Goal: Task Accomplishment & Management: Use online tool/utility

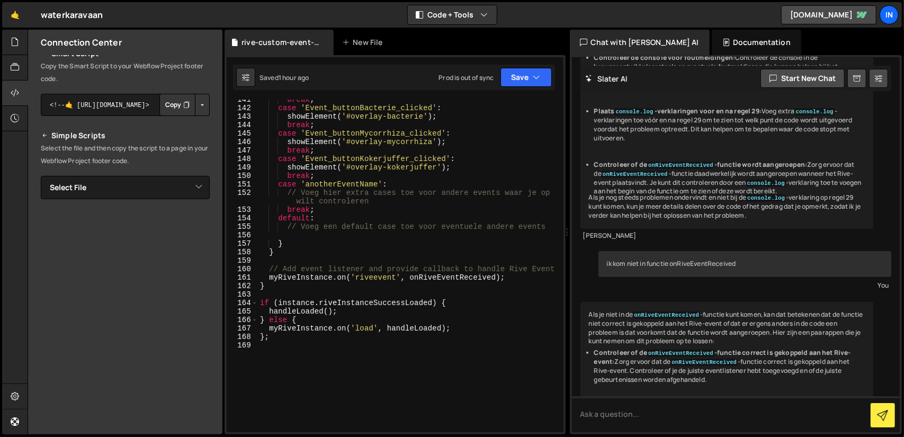
scroll to position [124, 0]
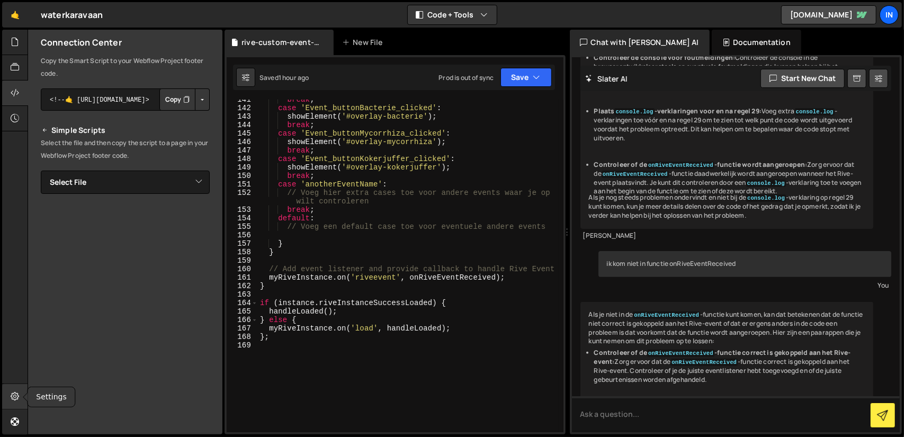
click at [16, 393] on icon at bounding box center [15, 396] width 8 height 12
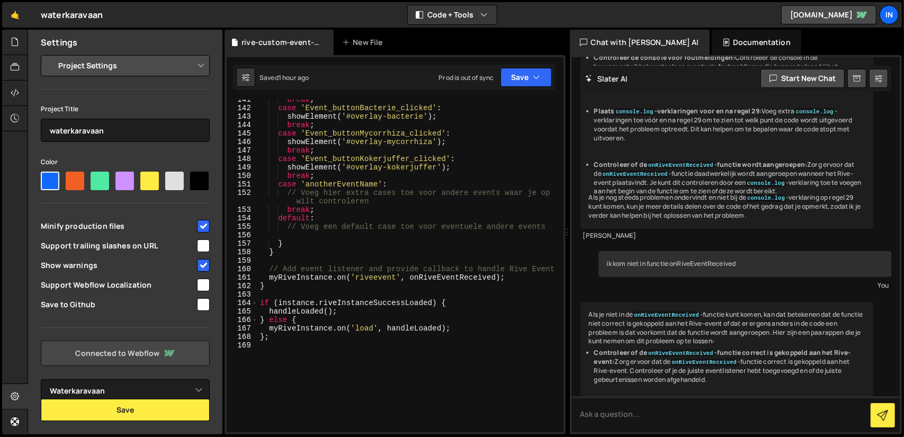
click at [109, 358] on link "Connected to Webflow" at bounding box center [125, 353] width 169 height 25
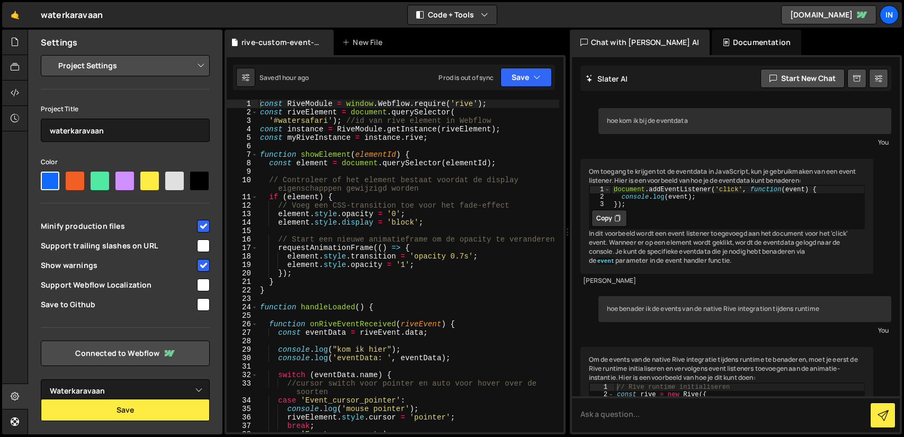
select select "6840454d1dc1d407e2340d8a"
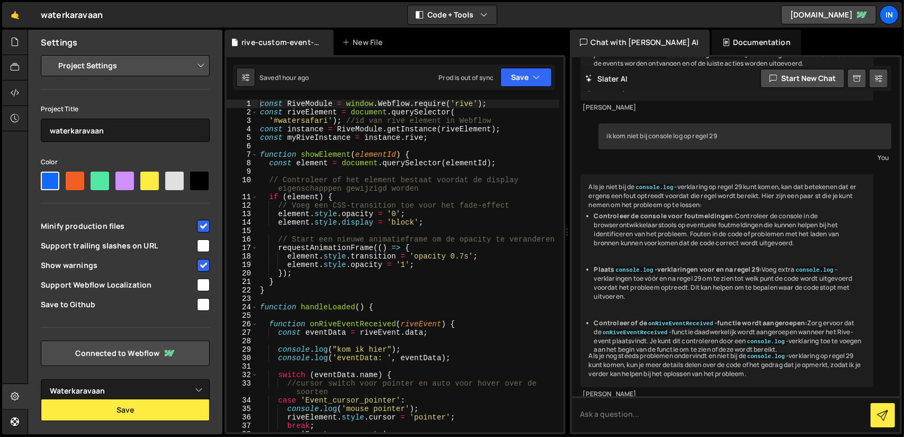
scroll to position [5548, 0]
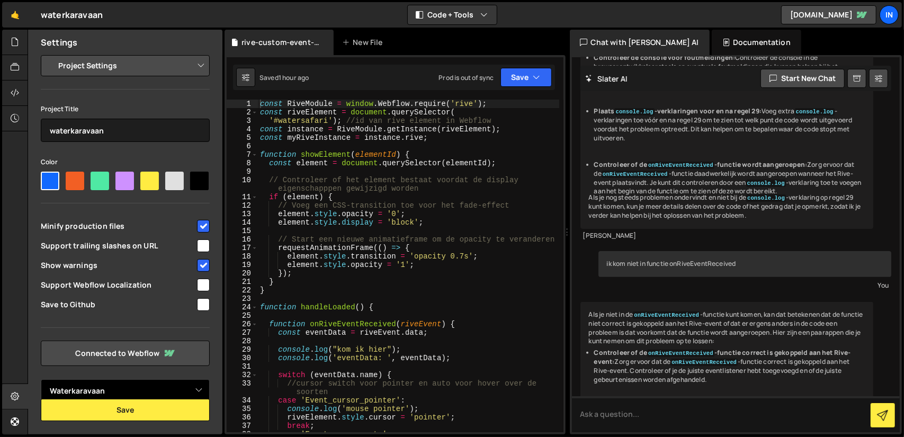
click at [198, 389] on select "Select Project WaterKaravaanPoC Moms's Radical Site WaterkaravaanWIP Waterkarav…" at bounding box center [125, 390] width 169 height 23
click at [41, 379] on select "Select Project WaterKaravaanPoC Moms's Radical Site WaterkaravaanWIP Waterkarav…" at bounding box center [125, 390] width 169 height 23
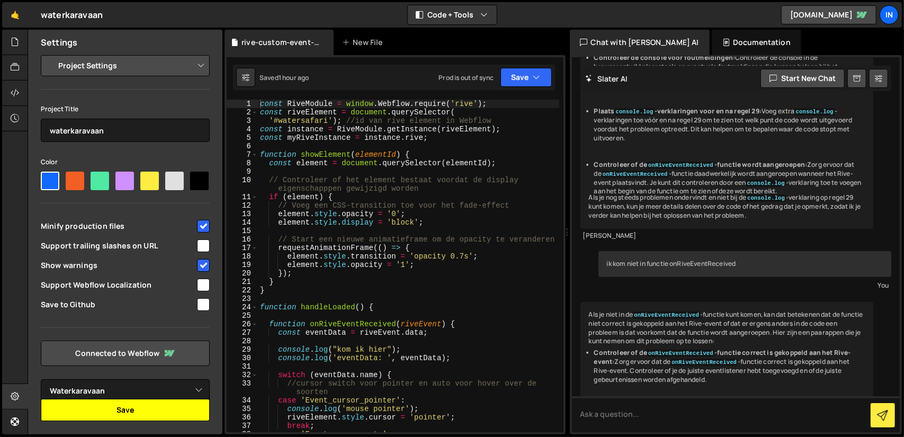
click at [139, 407] on button "Save" at bounding box center [125, 410] width 169 height 22
click at [12, 42] on icon at bounding box center [15, 42] width 8 height 12
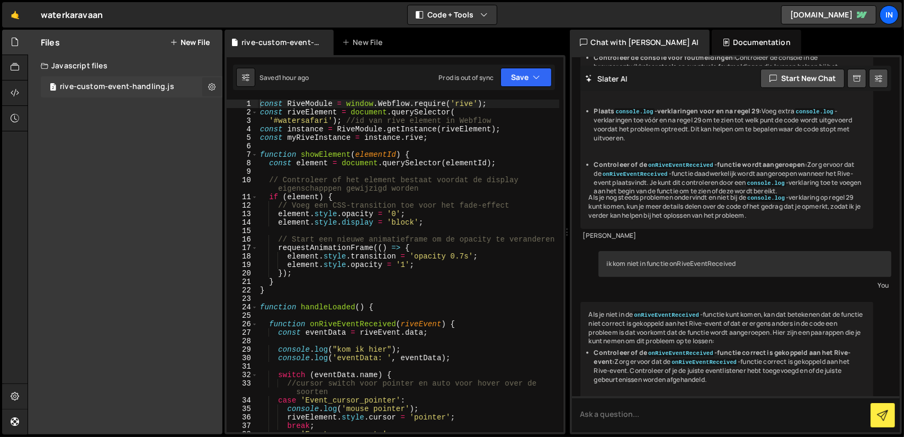
click at [212, 85] on icon at bounding box center [211, 87] width 7 height 10
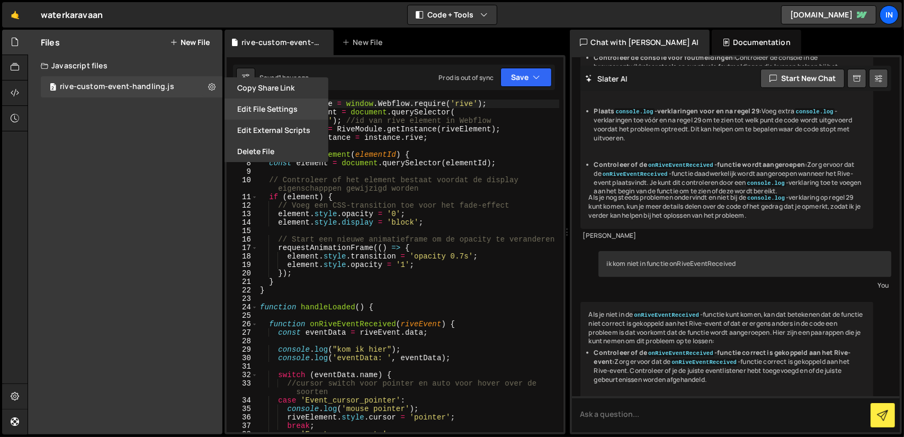
click at [277, 113] on button "Edit File Settings" at bounding box center [277, 109] width 104 height 21
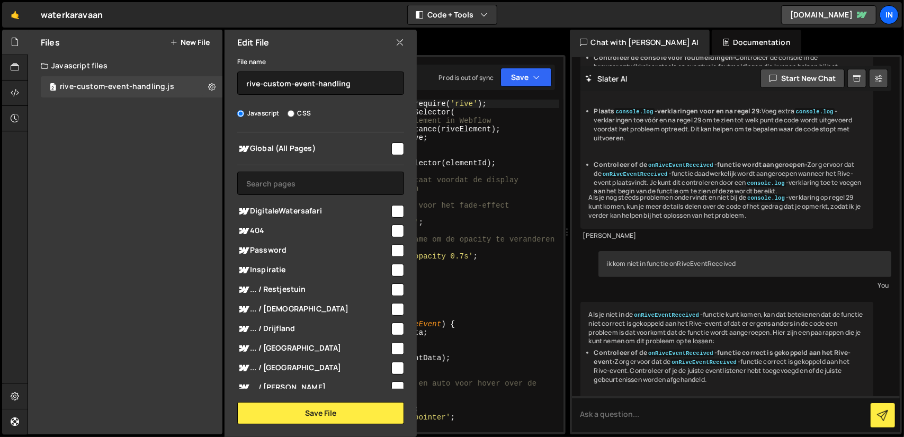
click at [394, 211] on input "checkbox" at bounding box center [398, 211] width 13 height 13
checkbox input "true"
click at [350, 415] on button "Save File" at bounding box center [320, 413] width 167 height 22
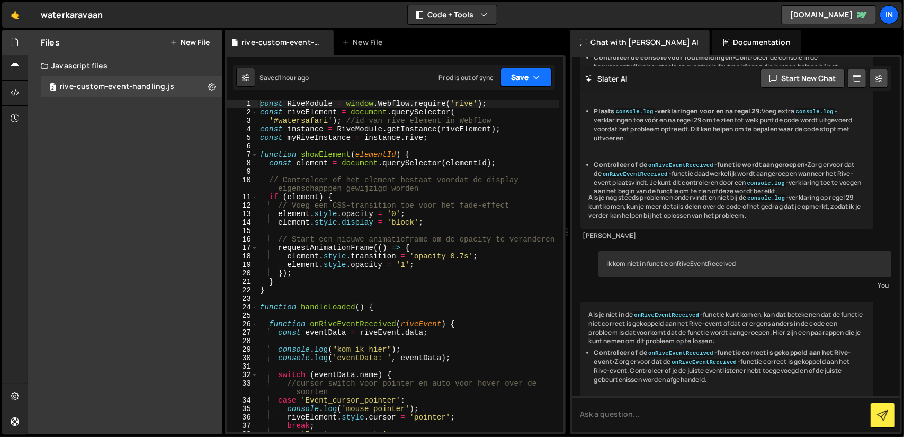
click at [541, 77] on button "Save" at bounding box center [526, 77] width 51 height 19
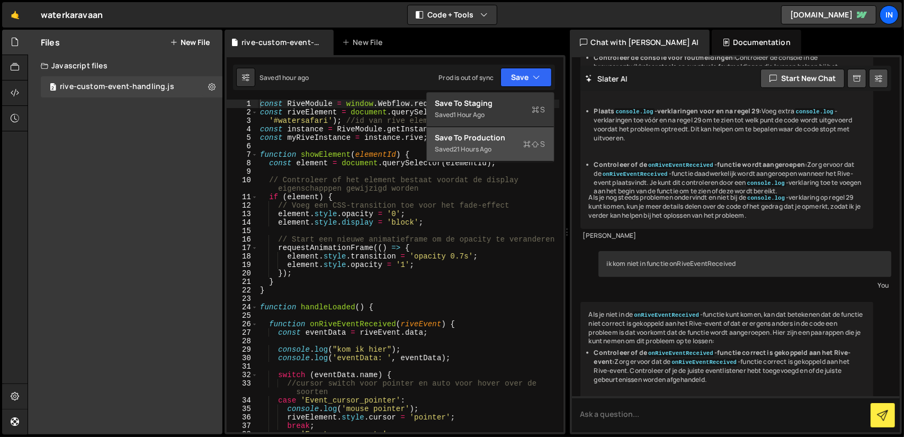
click at [494, 143] on div "Saved 21 hours ago" at bounding box center [491, 149] width 110 height 13
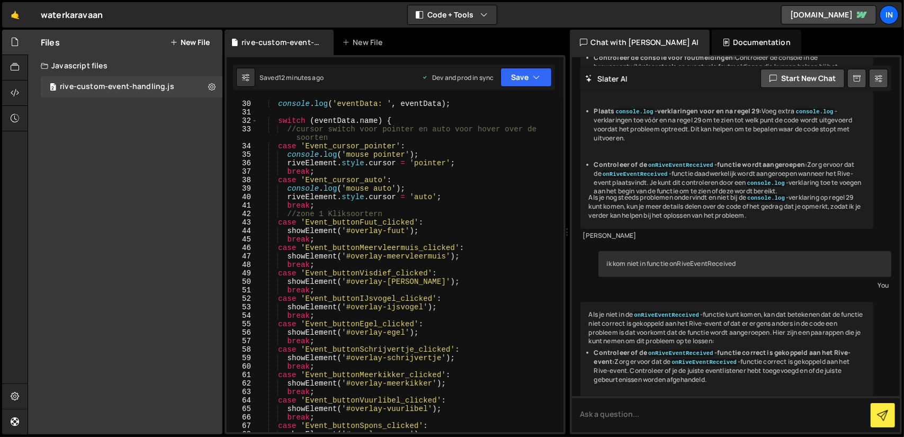
scroll to position [159, 0]
